Goal: Information Seeking & Learning: Learn about a topic

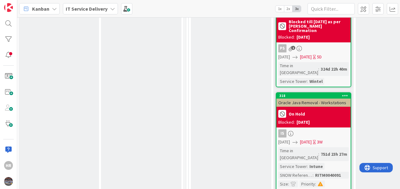
scroll to position [2255, 183]
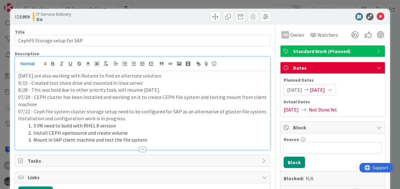
click at [18, 64] on div "[DATE] are also working with Nutanix to find an alternate solution. 9/15 - Crea…" at bounding box center [142, 103] width 255 height 93
click at [377, 15] on icon at bounding box center [381, 17] width 8 height 8
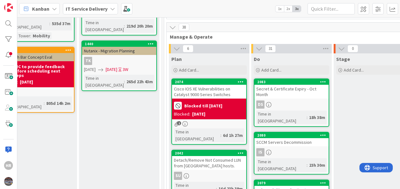
scroll to position [141, 205]
